Goal: Register for event/course

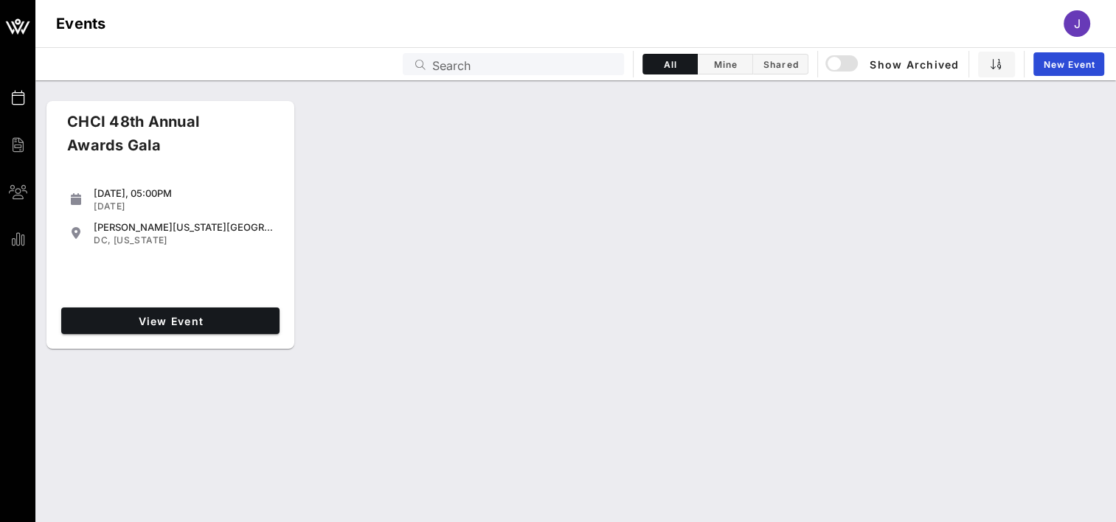
click at [198, 304] on div "View Event" at bounding box center [170, 321] width 230 height 38
click at [195, 311] on link "View Event" at bounding box center [170, 320] width 218 height 27
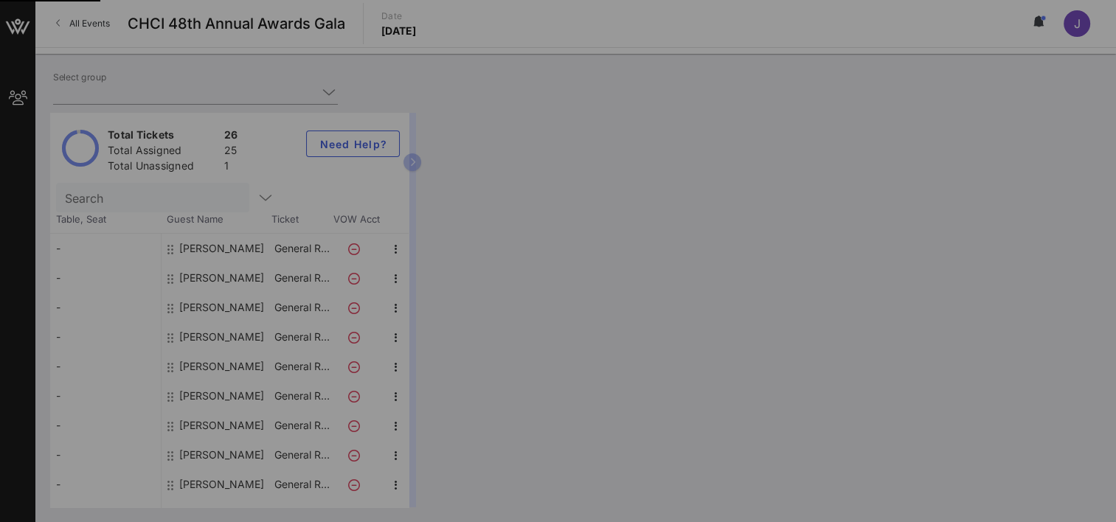
type input "Salt River Project (Salt River Project) [[PERSON_NAME], [PERSON_NAME][EMAIL_ADD…"
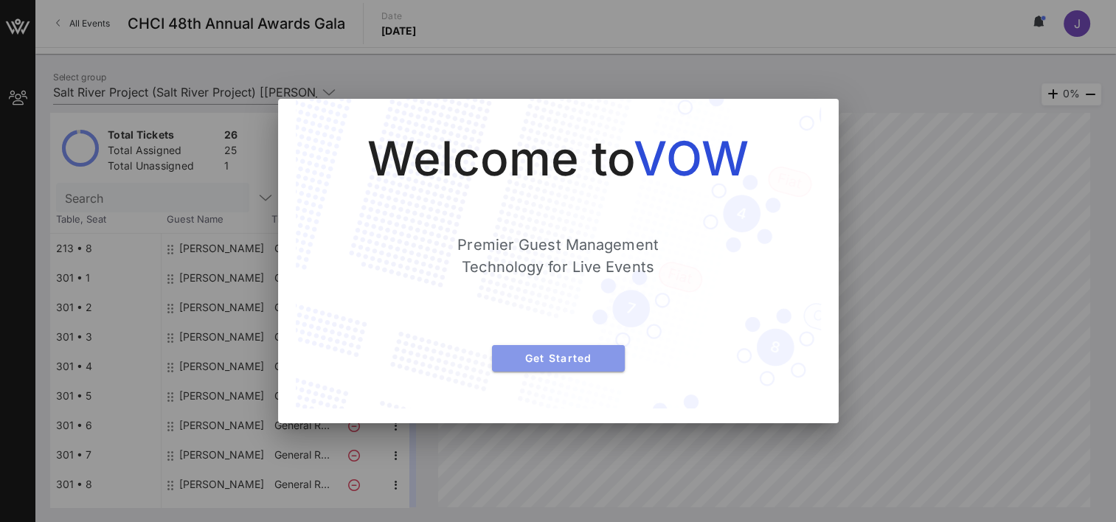
click at [534, 359] on span "Get Started" at bounding box center [558, 358] width 109 height 13
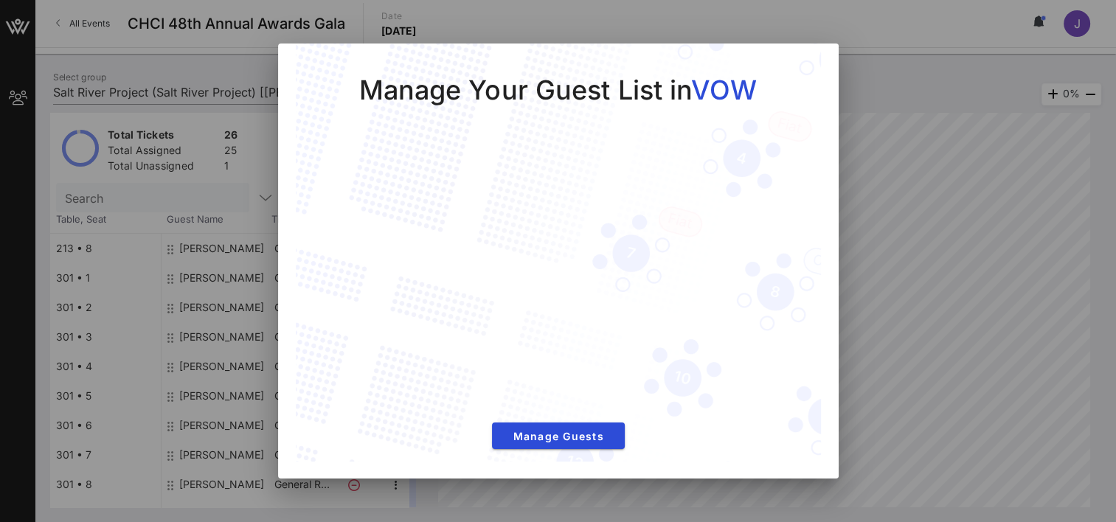
click at [530, 449] on div "Manage Your Guest List in VOW Manage Guests" at bounding box center [558, 254] width 525 height 420
click at [531, 440] on span "Manage Guests" at bounding box center [558, 436] width 109 height 13
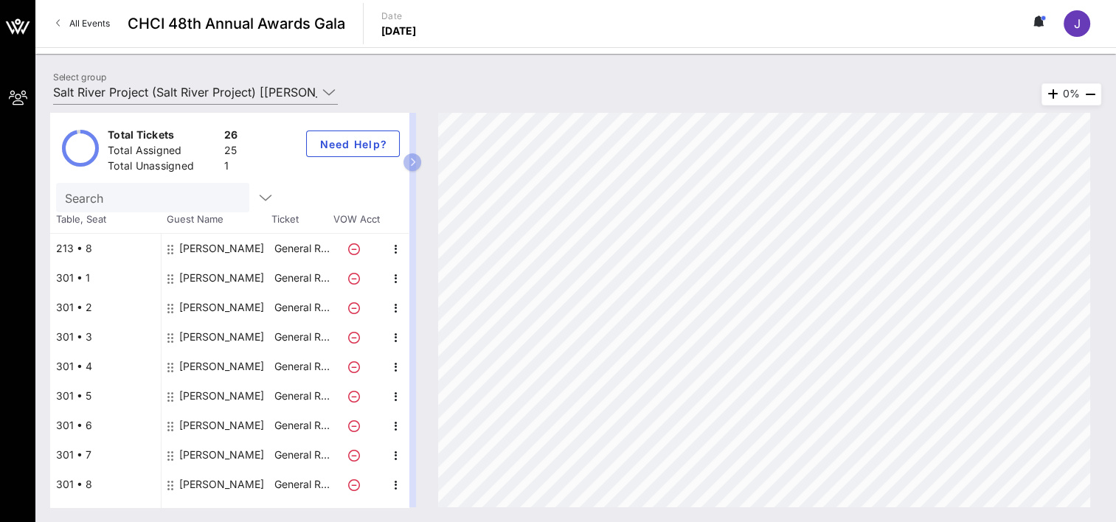
click at [72, 251] on div "213 • 8" at bounding box center [105, 248] width 111 height 29
